Goal: Feedback & Contribution: Contribute content

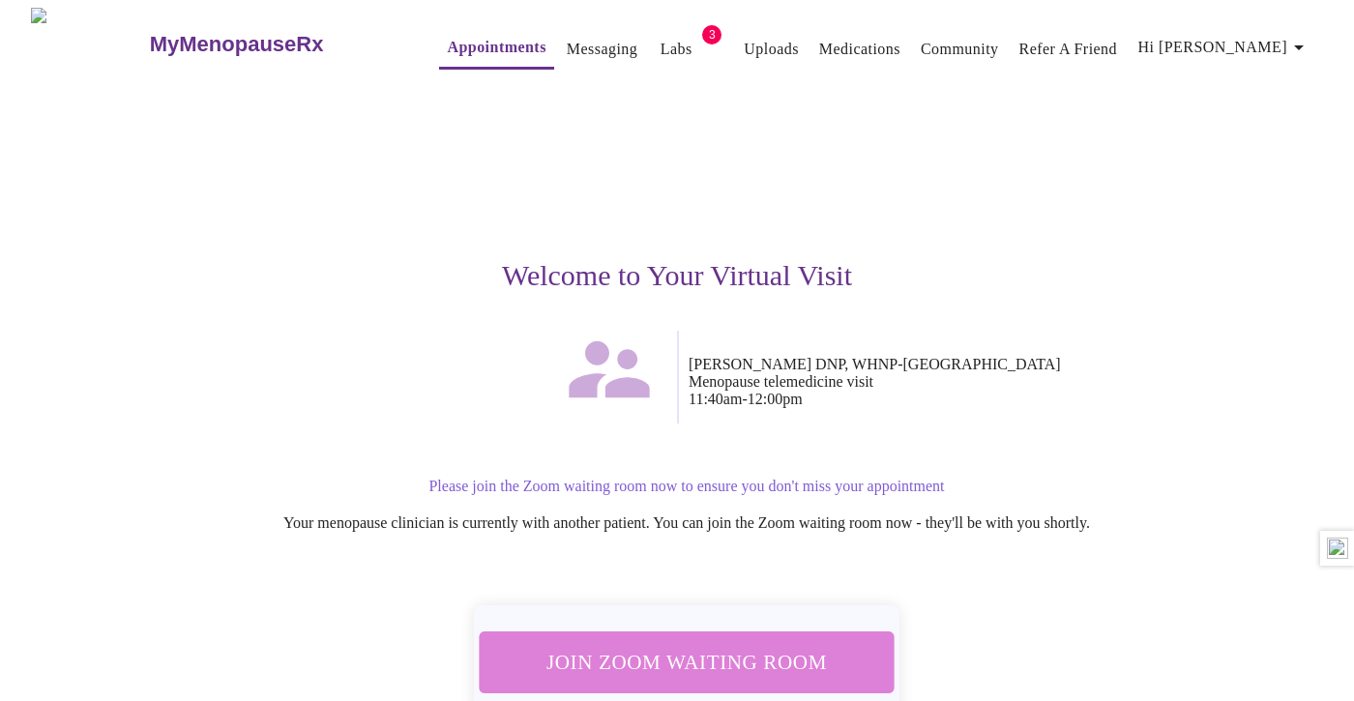
click at [704, 663] on span "Join Zoom Waiting Room" at bounding box center [687, 662] width 380 height 38
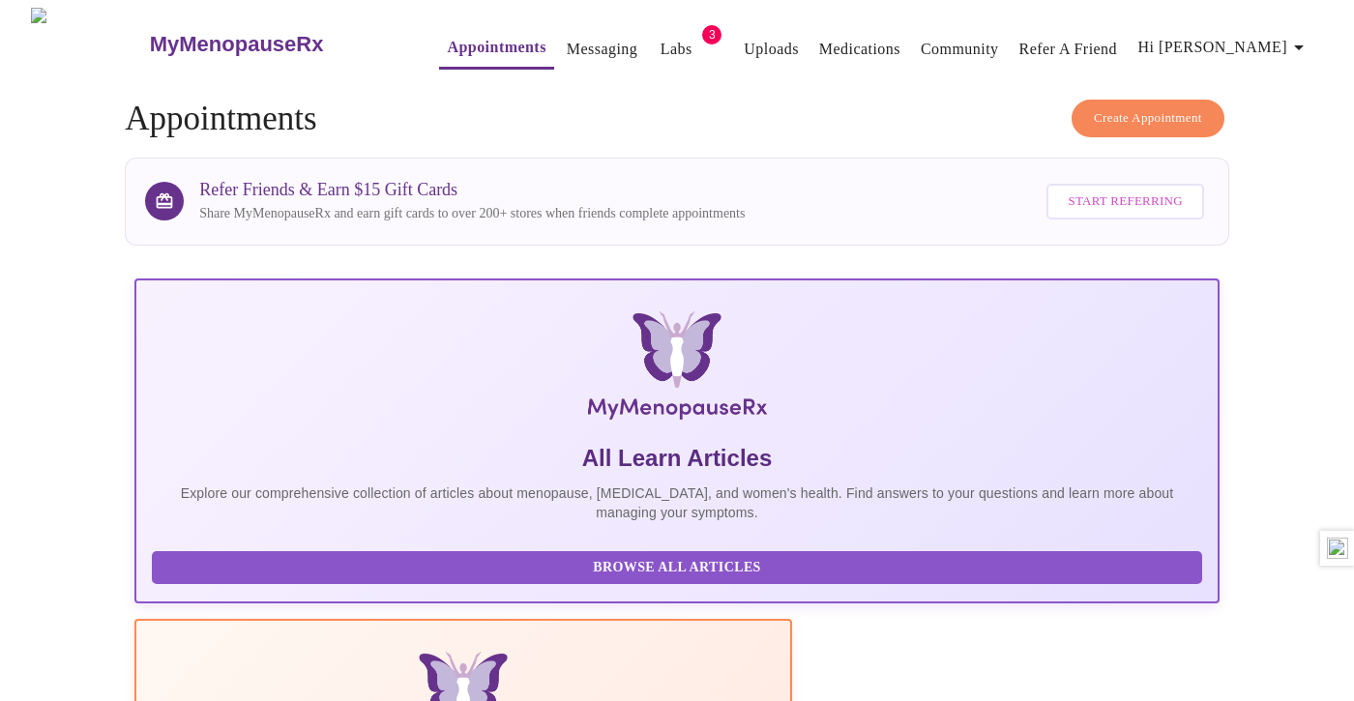
click at [752, 43] on link "Uploads" at bounding box center [771, 49] width 55 height 27
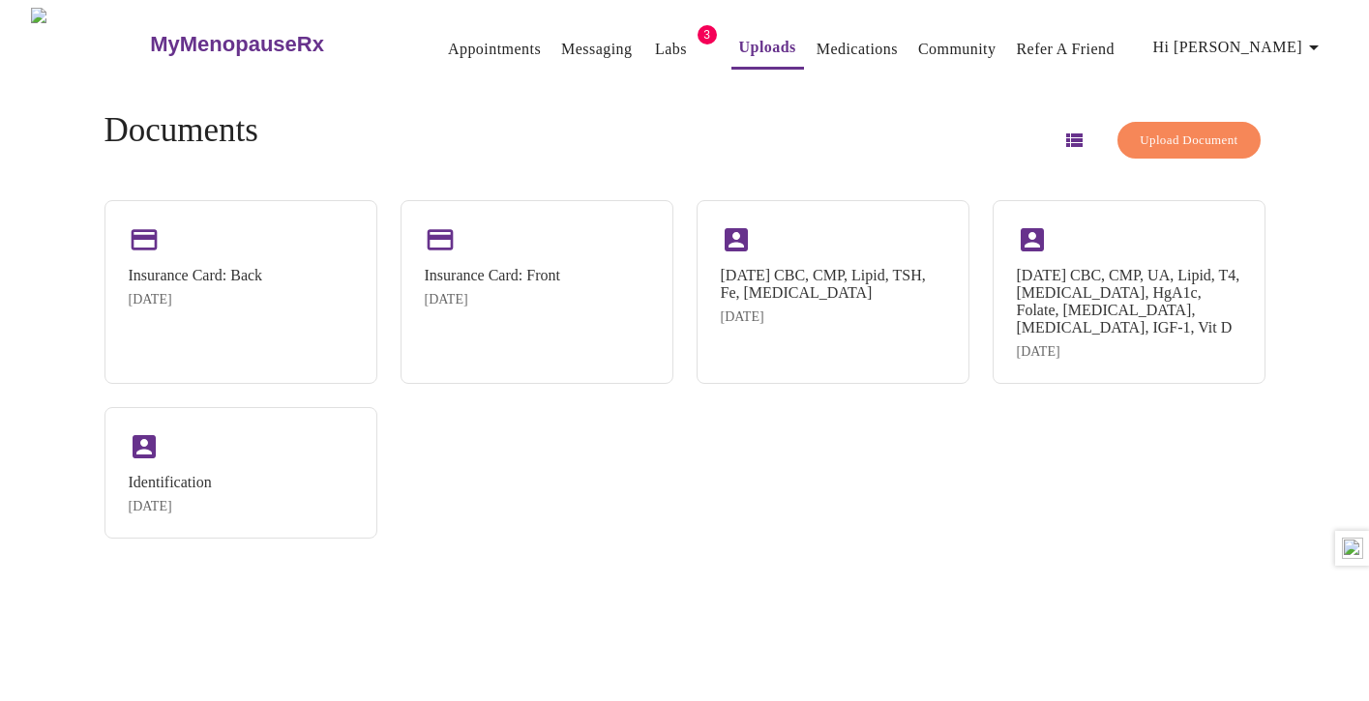
click at [1162, 139] on span "Upload Document" at bounding box center [1188, 141] width 98 height 22
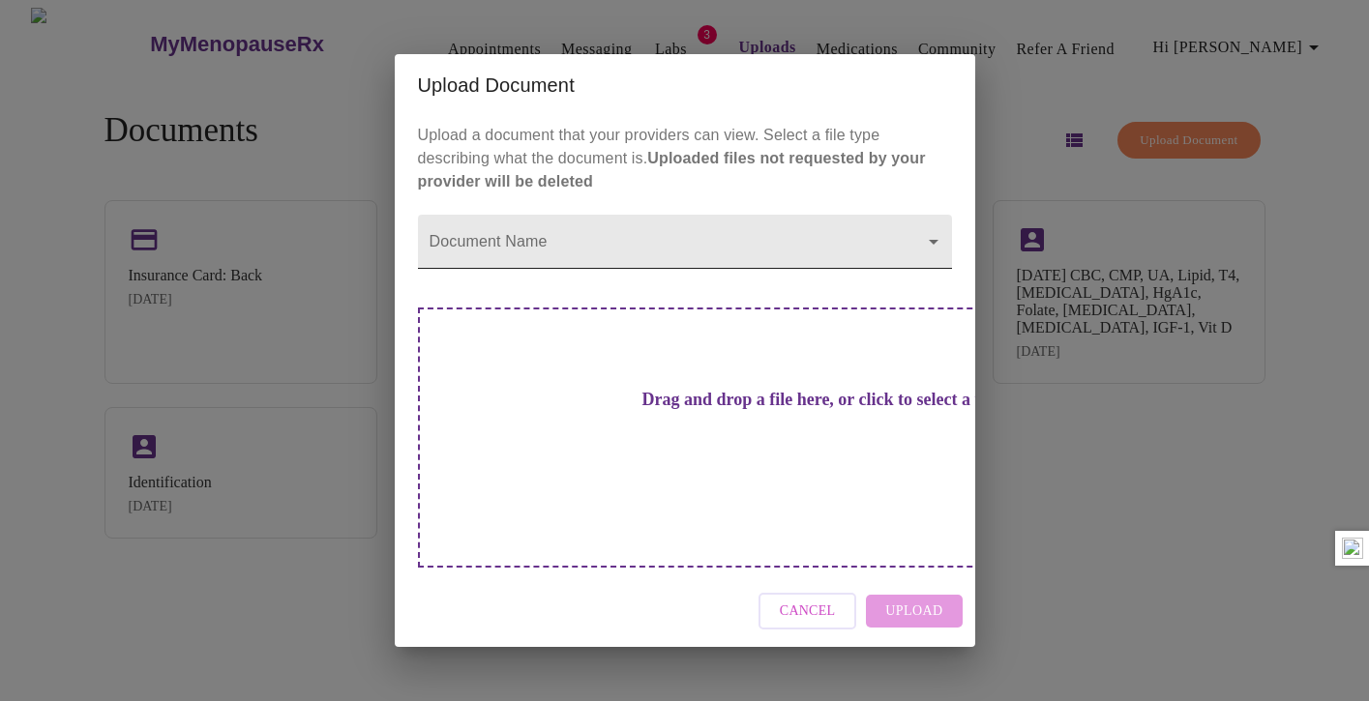
click at [693, 275] on body "MyMenopauseRx Appointments Messaging Labs 3 Uploads Medications Community Refer…" at bounding box center [684, 358] width 1353 height 701
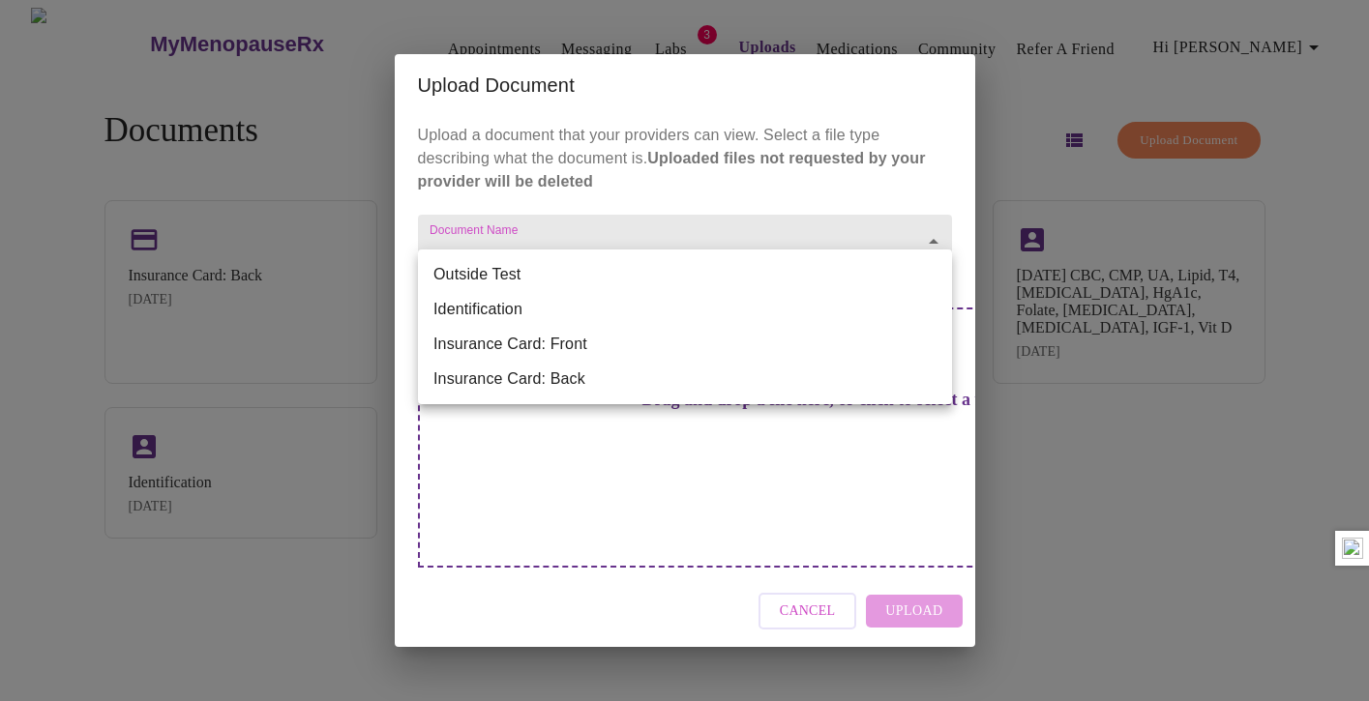
click at [516, 278] on li "Outside Test" at bounding box center [685, 274] width 534 height 35
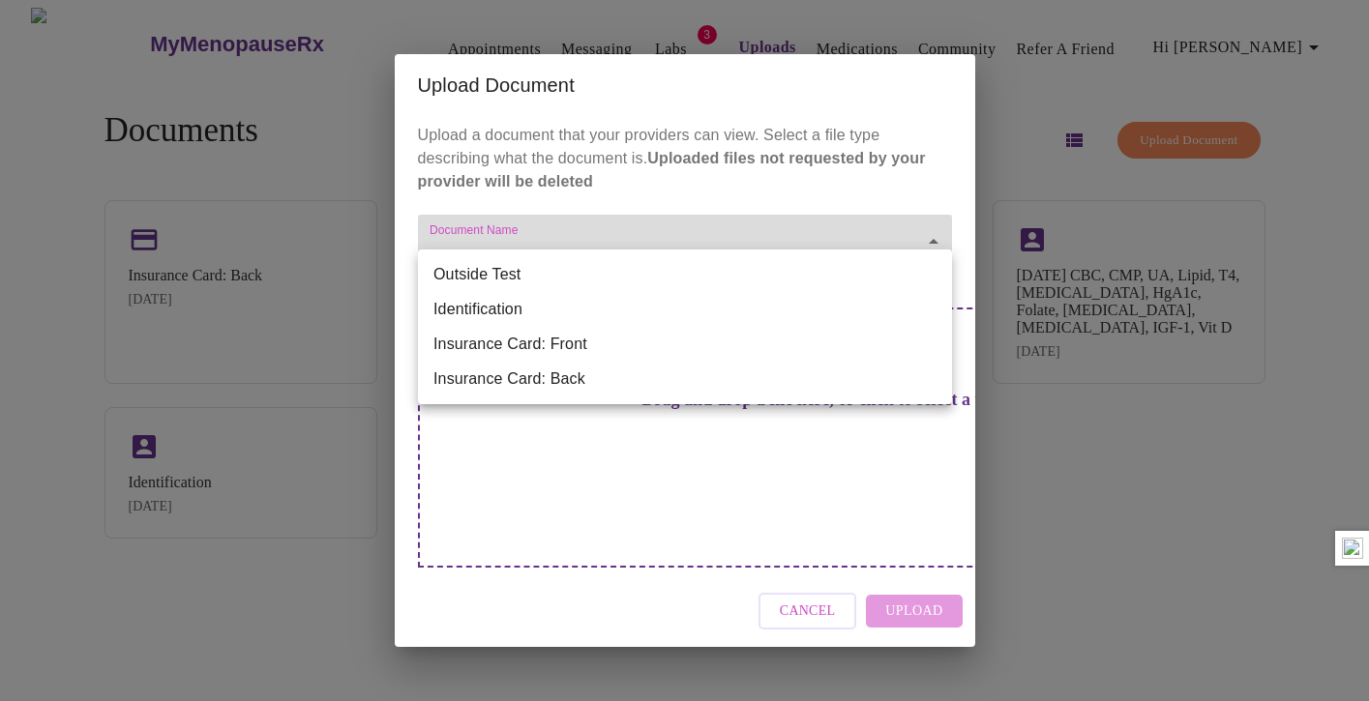
type input "Outside Test"
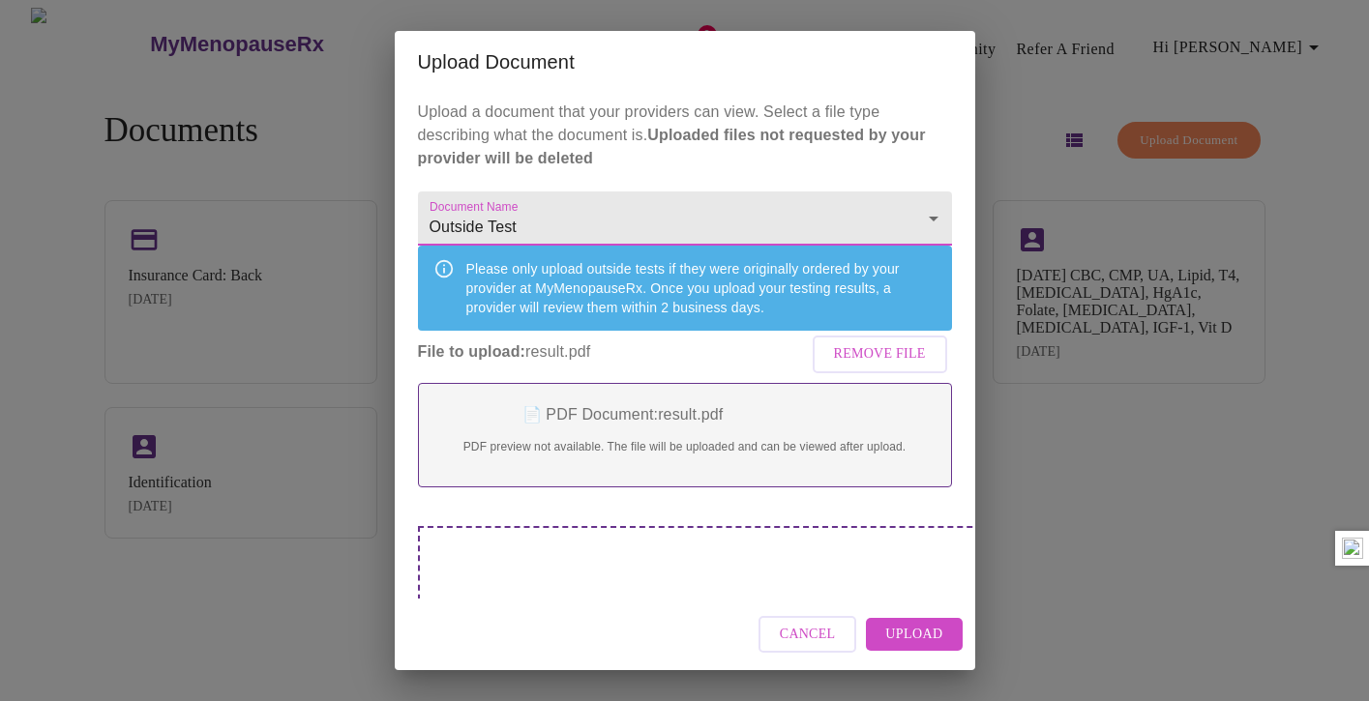
click at [926, 637] on span "Upload" at bounding box center [913, 635] width 57 height 24
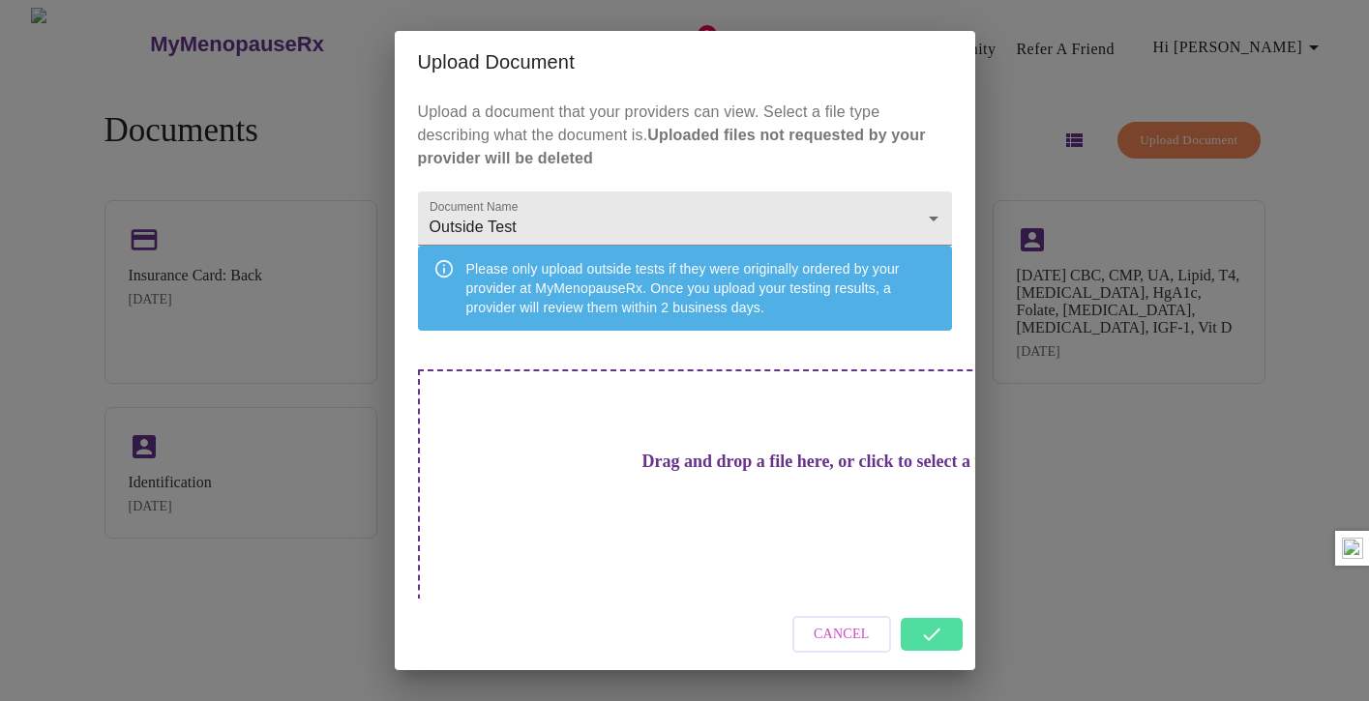
click at [1107, 562] on div "Upload Document Upload a document that your providers can view. Select a file t…" at bounding box center [684, 350] width 1369 height 701
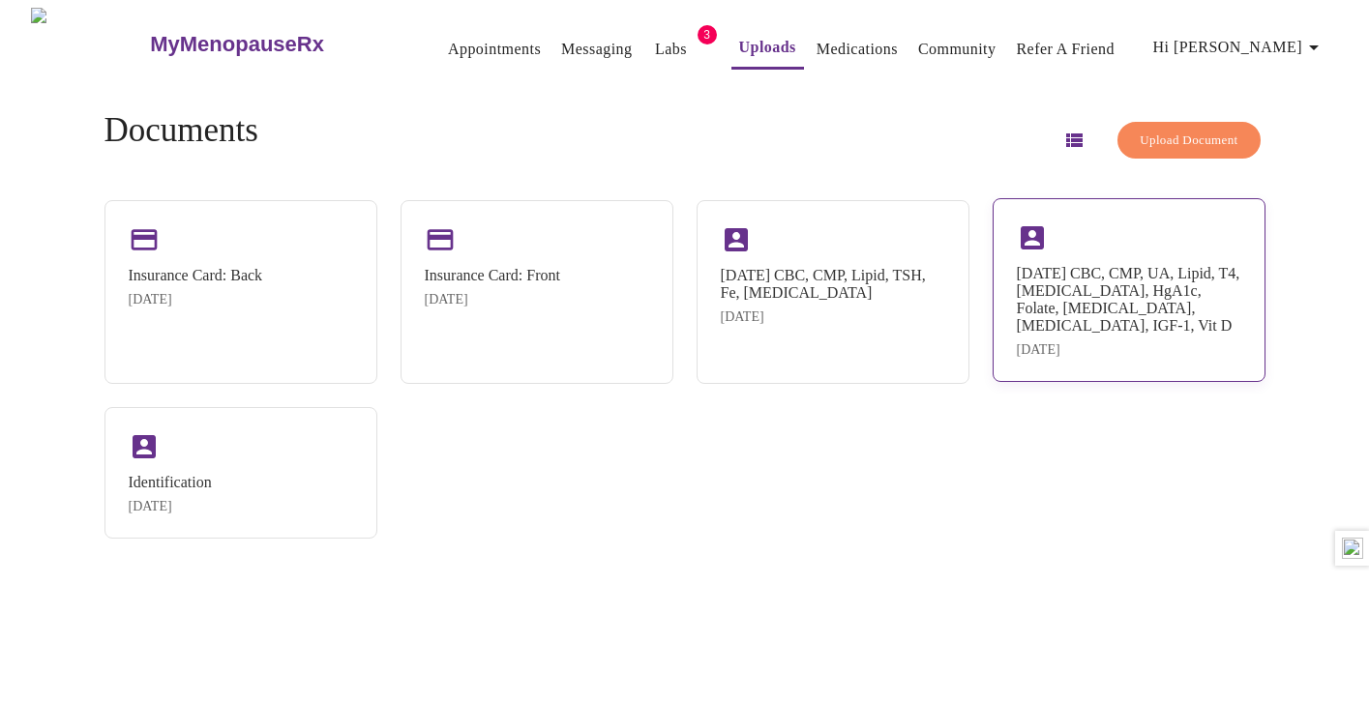
click at [1077, 300] on div "02/01/2025 CBC, CMP, UA, Lipid, T4, T3, HgA1c, Folate, Testosterone, Estradiol,…" at bounding box center [1129, 300] width 224 height 70
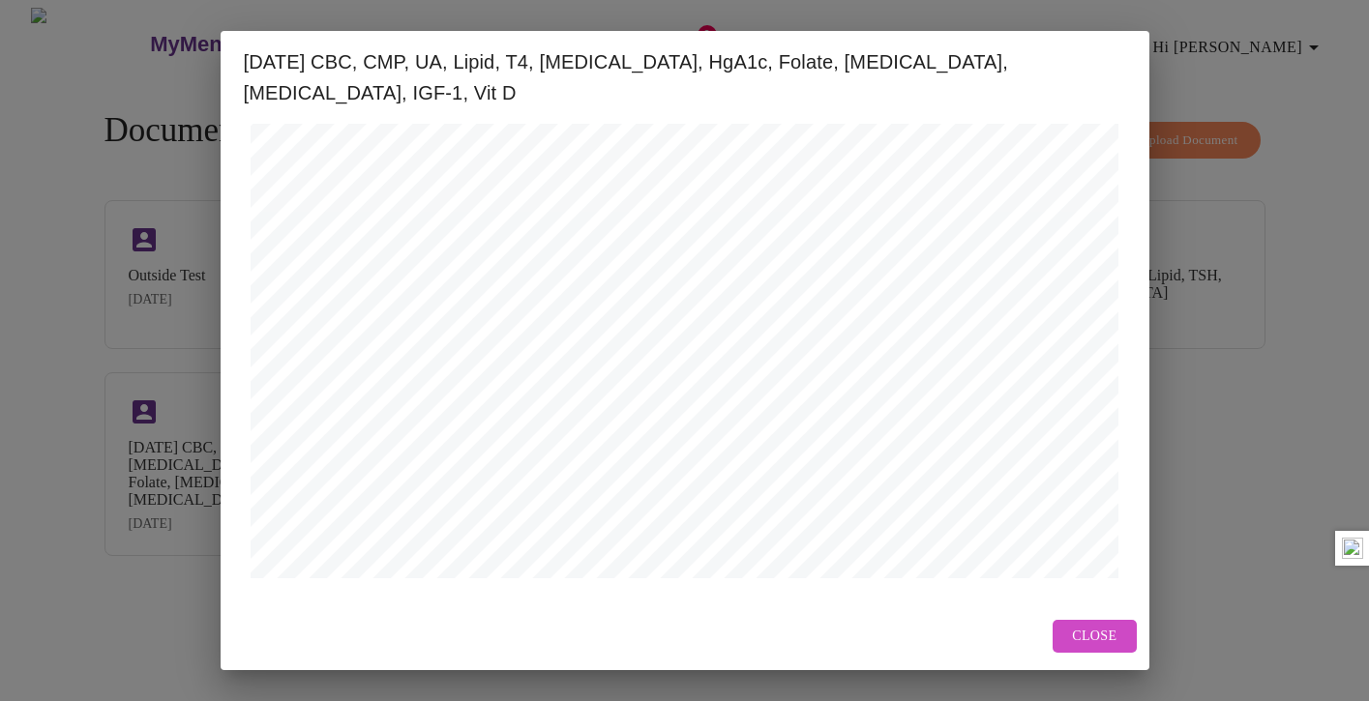
scroll to position [701, 0]
click at [601, 585] on span "Next Page" at bounding box center [575, 597] width 75 height 24
click at [661, 585] on span "Next Page" at bounding box center [660, 597] width 75 height 24
click at [683, 585] on span "Next Page" at bounding box center [660, 597] width 75 height 24
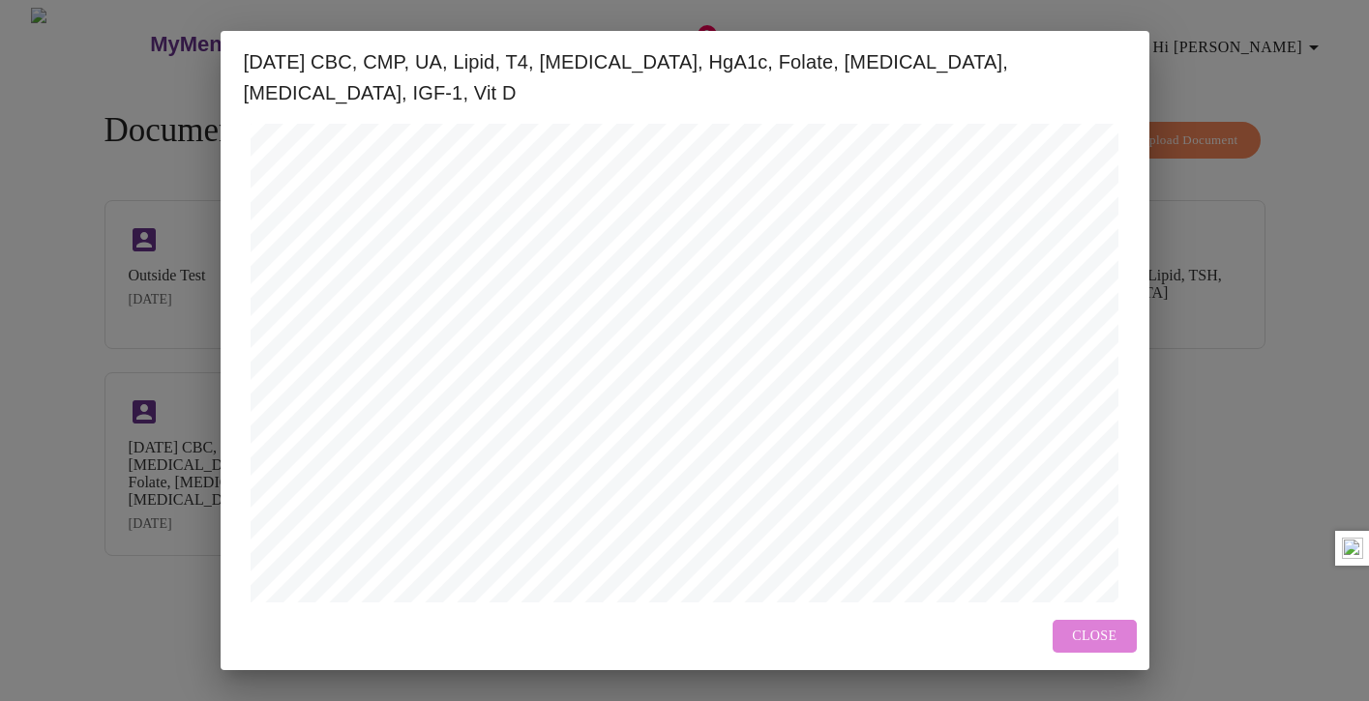
click at [1121, 634] on button "Close" at bounding box center [1093, 637] width 83 height 34
